Goal: Task Accomplishment & Management: Manage account settings

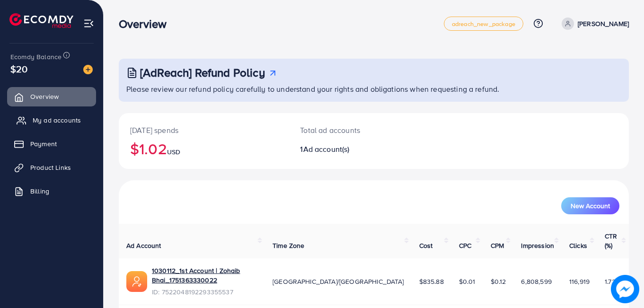
click at [83, 115] on link "My ad accounts" at bounding box center [51, 120] width 89 height 19
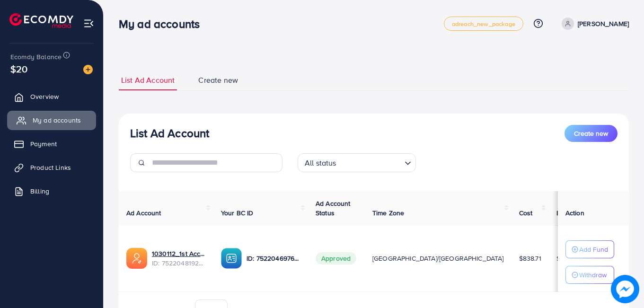
click at [83, 115] on link "My ad accounts" at bounding box center [51, 120] width 89 height 19
